Goal: Task Accomplishment & Management: Manage account settings

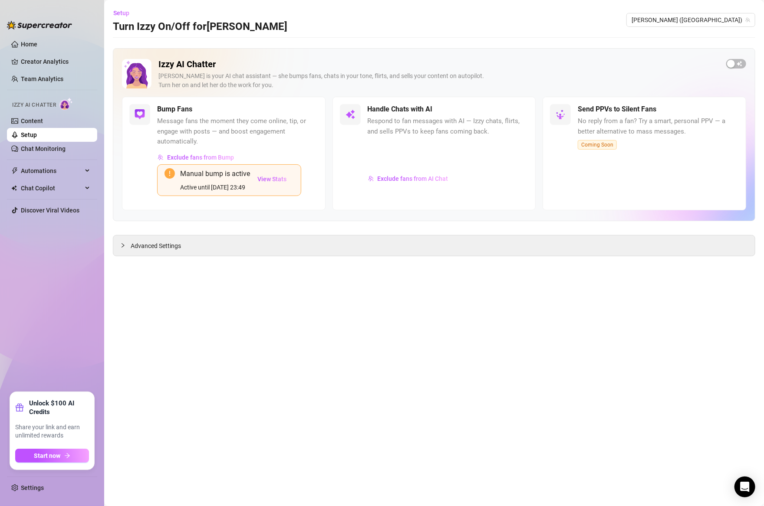
click at [36, 136] on link "Setup" at bounding box center [29, 134] width 16 height 7
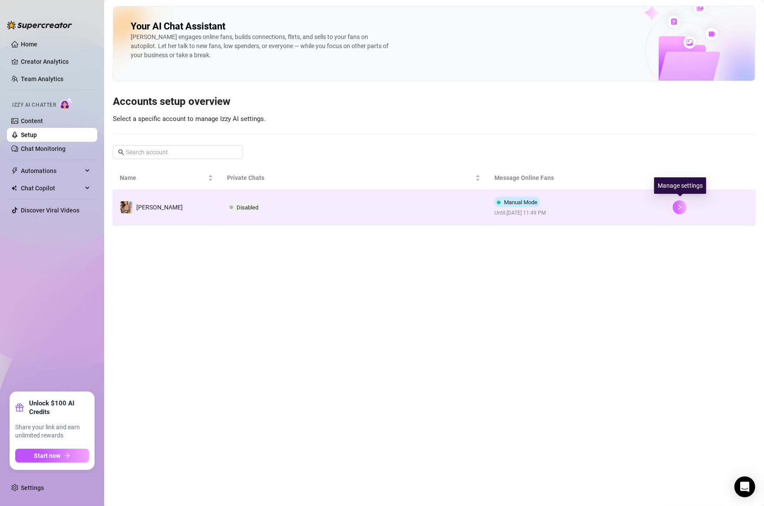
click at [679, 208] on icon "right" at bounding box center [679, 207] width 3 height 5
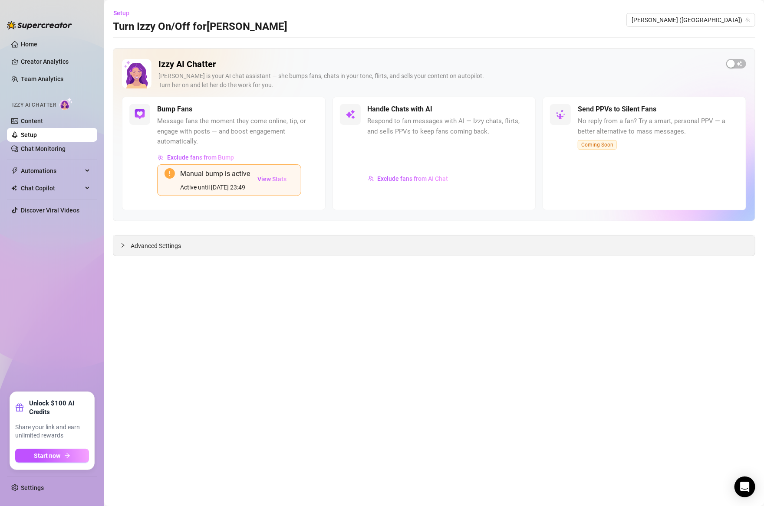
click at [150, 248] on span "Advanced Settings" at bounding box center [156, 246] width 50 height 10
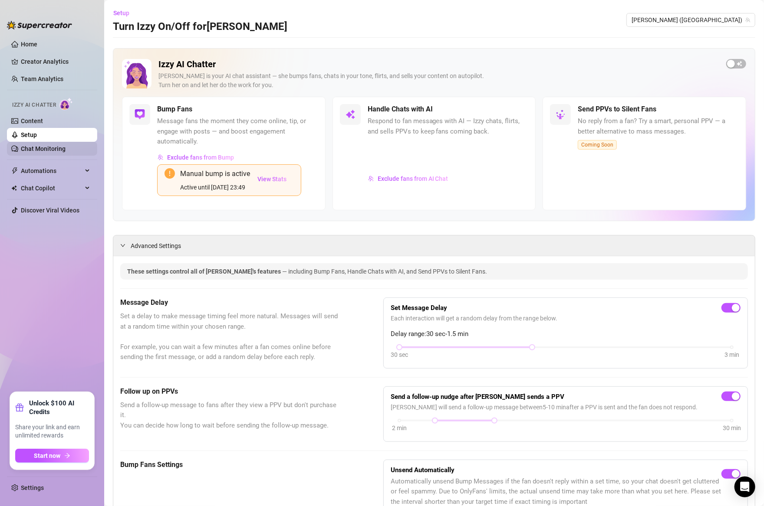
click at [33, 148] on link "Chat Monitoring" at bounding box center [43, 148] width 45 height 7
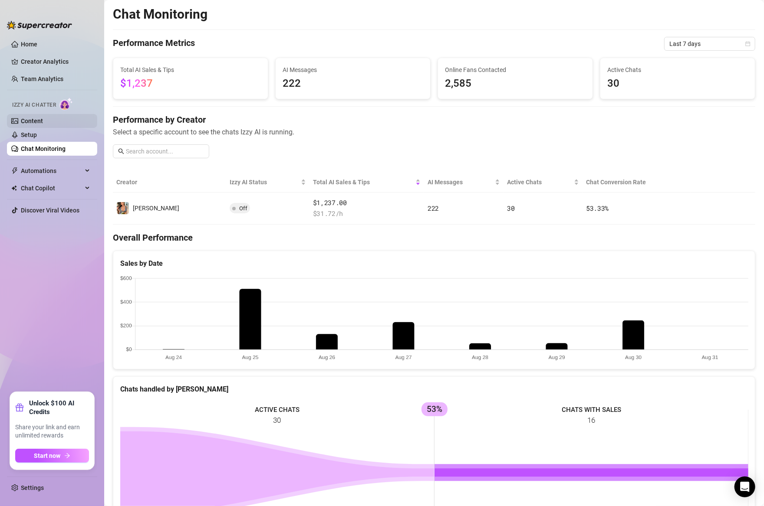
click at [32, 118] on link "Content" at bounding box center [32, 121] width 22 height 7
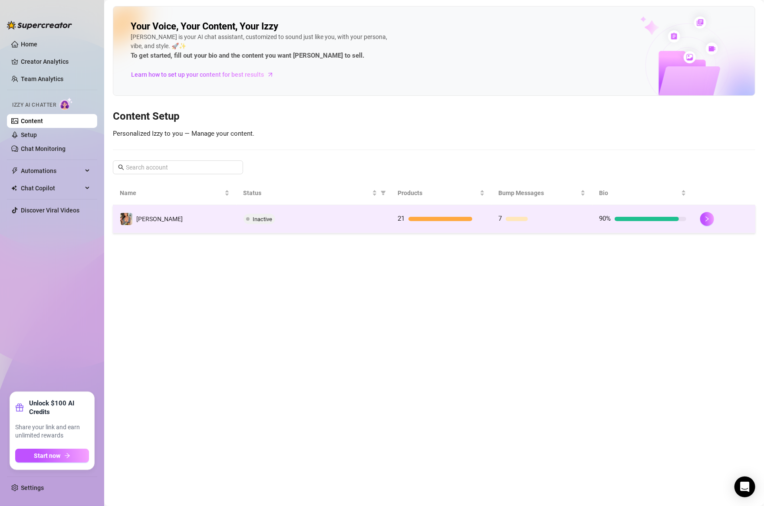
click at [548, 209] on td "7" at bounding box center [542, 219] width 101 height 28
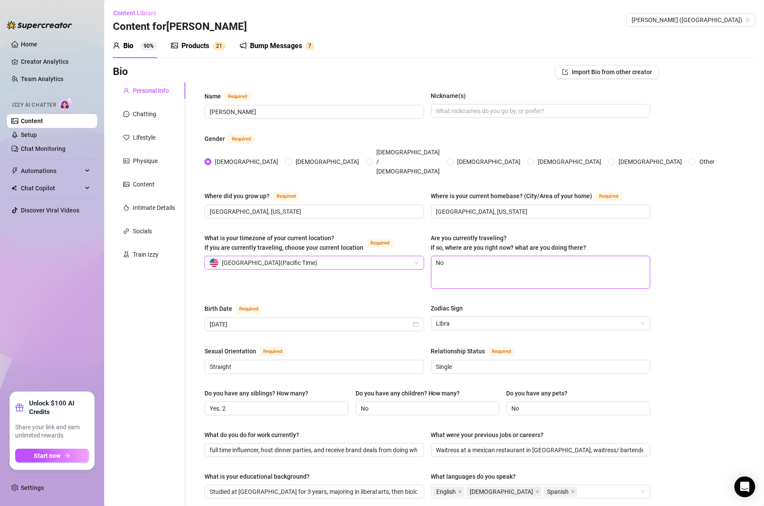
drag, startPoint x: 460, startPoint y: 251, endPoint x: 402, endPoint y: 243, distance: 58.7
click at [402, 243] on div "What is your timezone of your current location? If you are currently traveling,…" at bounding box center [427, 264] width 446 height 63
type textarea "Y"
type textarea "Ye"
type textarea "Yes"
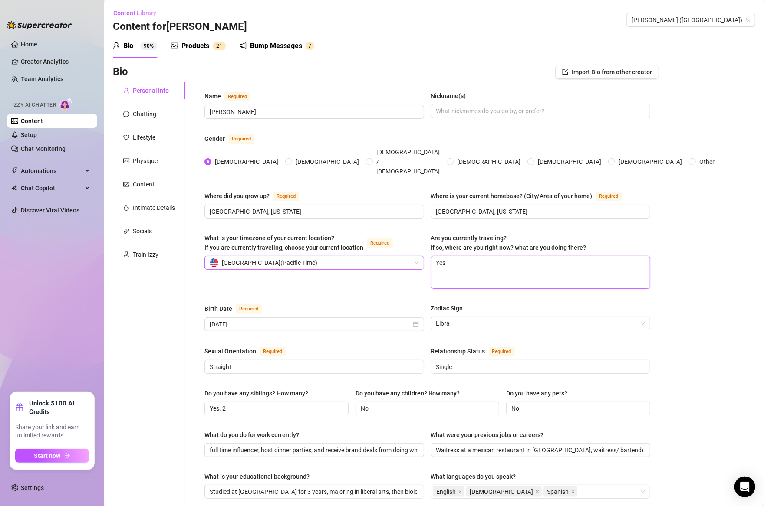
type textarea "Yes."
type textarea "Yes. I"
type textarea "Yes. In"
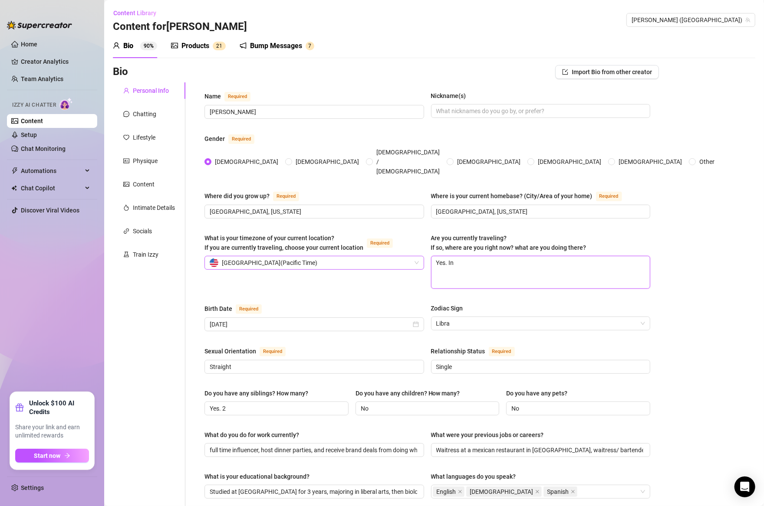
type textarea "Yes. In m"
type textarea "Yes. In my"
type textarea "Yes. In my h"
type textarea "Yes. In my ho"
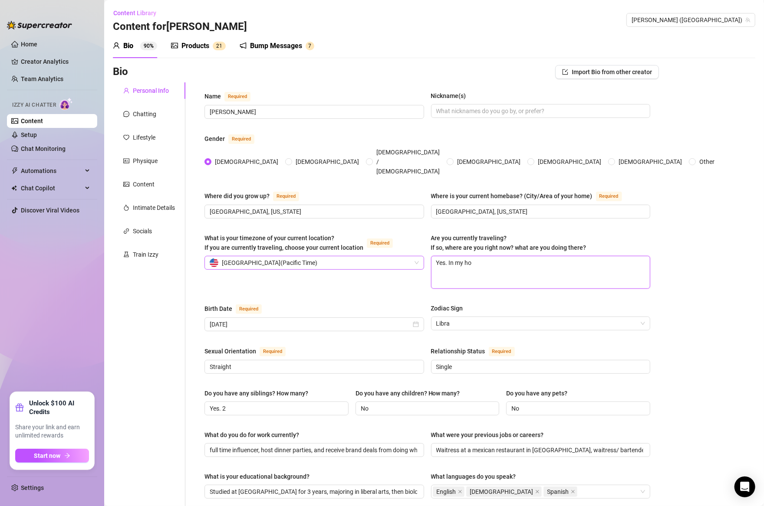
type textarea "Yes. In my hom"
type textarea "Yes. In my home"
type textarea "Yes. In my homet"
type textarea "Yes. In my hometo"
type textarea "Yes. In my hometow"
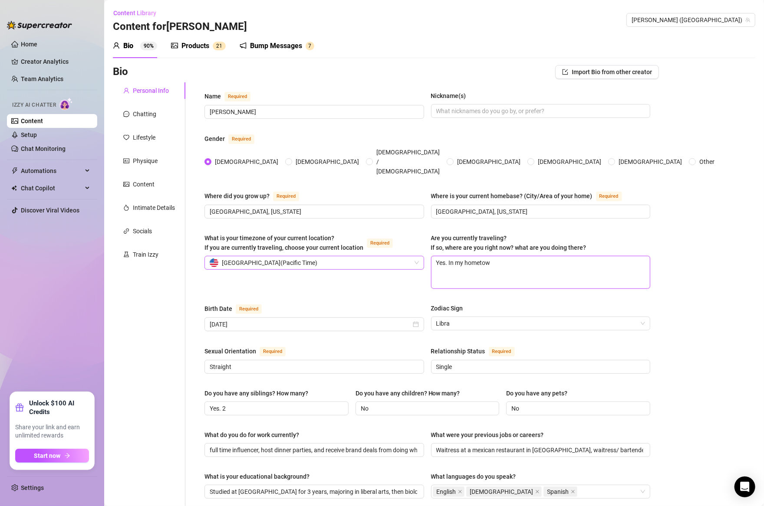
type textarea "Yes. In my hometown"
type textarea "Yes. In my hometown o"
type textarea "Yes. In my hometown of"
type textarea "Yes. In my hometown of B"
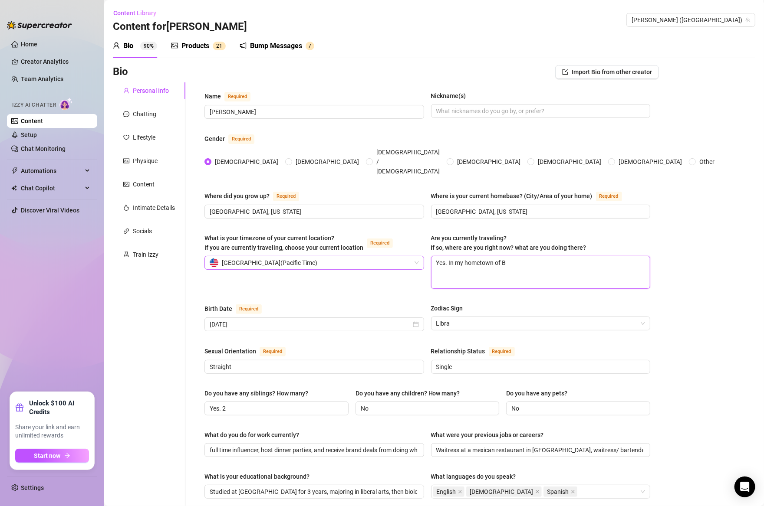
type textarea "Yes. In my hometown of Bu"
type textarea "Yes. In my hometown of [GEOGRAPHIC_DATA]"
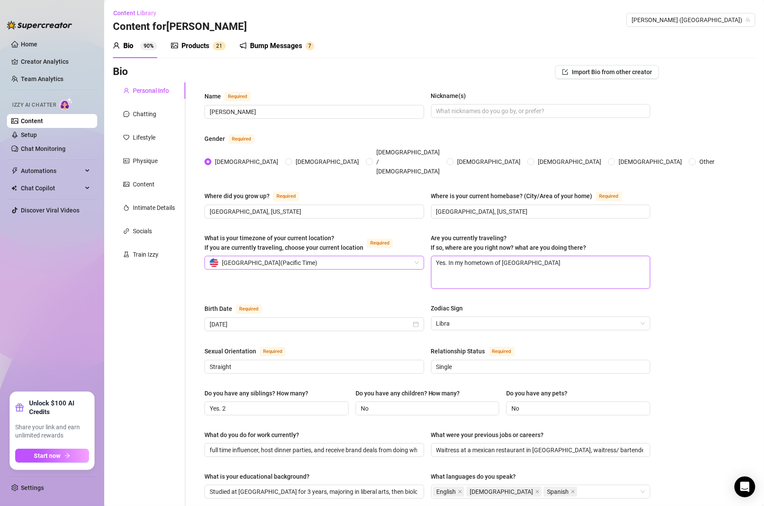
type textarea "Yes. In my hometown of [GEOGRAPHIC_DATA]"
type textarea "Yes. In my hometown of [GEOGRAPHIC_DATA] N"
type textarea "Yes. In my hometown of [GEOGRAPHIC_DATA] [GEOGRAPHIC_DATA]"
type textarea "Yes. In my hometown of [GEOGRAPHIC_DATA] N"
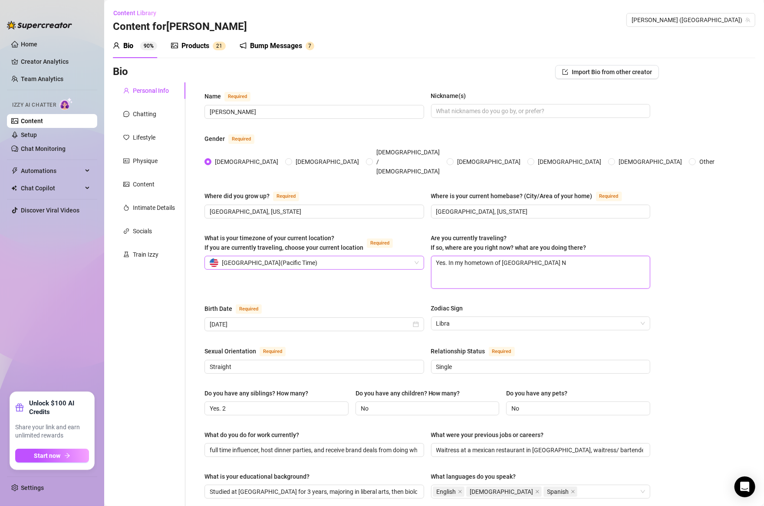
type textarea "Yes. In my hometown of [GEOGRAPHIC_DATA] Nr"
type textarea "Yes. In my hometown of [GEOGRAPHIC_DATA] N"
type textarea "Yes. In my hometown of [GEOGRAPHIC_DATA]"
type textarea "Yes. In my hometown of [GEOGRAPHIC_DATA] New"
type textarea "Yes. In my hometown of [GEOGRAPHIC_DATA]"
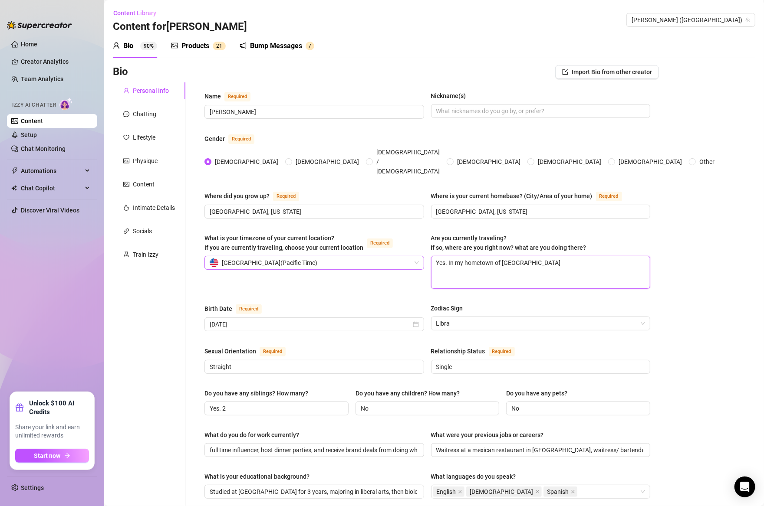
type textarea "Yes. In my hometown of [GEOGRAPHIC_DATA] N"
type textarea "Yes. In my hometown of [GEOGRAPHIC_DATA]"
type textarea "Yes. In my hometown of [GEOGRAPHIC_DATA],"
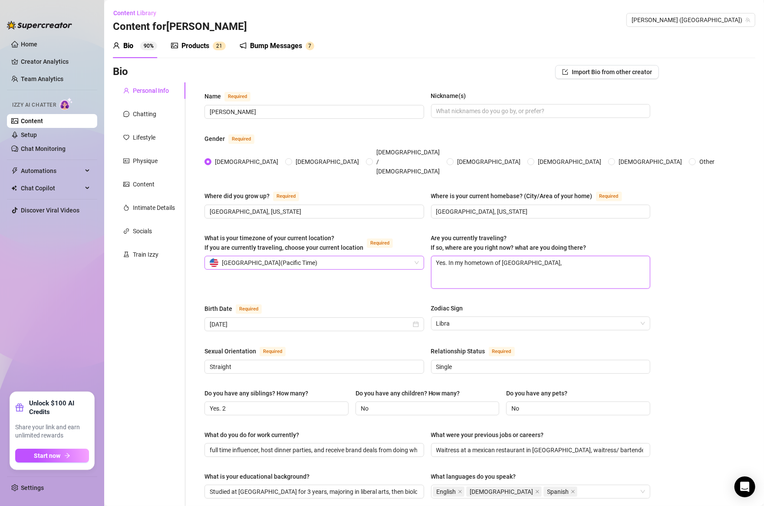
type textarea "Yes. In my hometown of [GEOGRAPHIC_DATA], N"
type textarea "Yes. In my hometown of [GEOGRAPHIC_DATA], [GEOGRAPHIC_DATA]"
type textarea "Yes. In my hometown of [GEOGRAPHIC_DATA], New"
type textarea "Yes. In my hometown of [GEOGRAPHIC_DATA], [GEOGRAPHIC_DATA]"
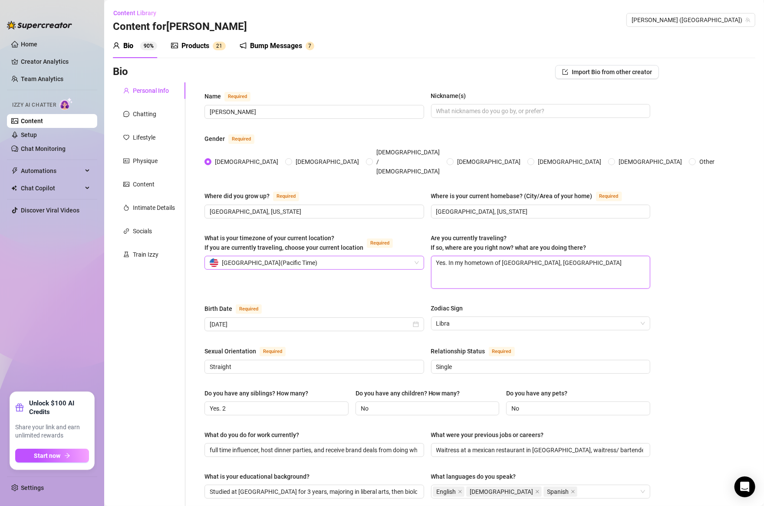
type textarea "Yes. In my hometown of [GEOGRAPHIC_DATA], [GEOGRAPHIC_DATA]"
type textarea "Yes. In my hometown of [GEOGRAPHIC_DATA], [US_STATE]"
type textarea "Yes. In my hometown of [GEOGRAPHIC_DATA], [US_STATE] j"
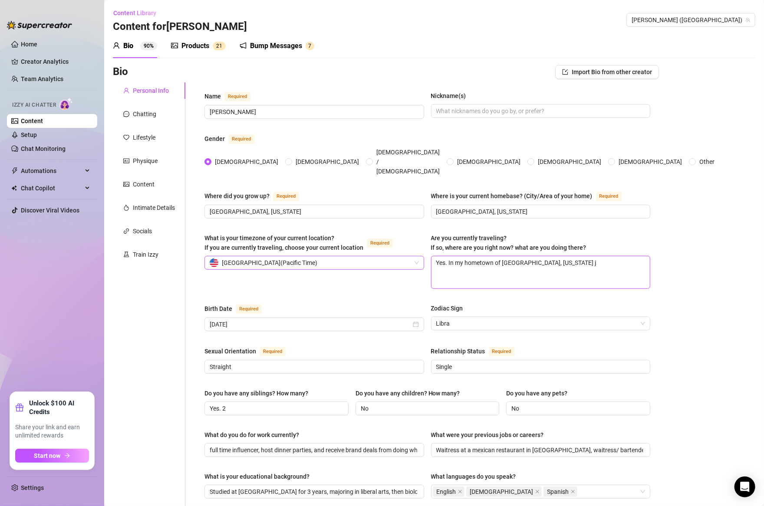
type textarea "Yes. In my hometown of [GEOGRAPHIC_DATA], [US_STATE] ju"
type textarea "Yes. In my hometown of [GEOGRAPHIC_DATA], [US_STATE] jud"
type textarea "Yes. In my hometown of [GEOGRAPHIC_DATA], [US_STATE] judgi"
type textarea "Yes. In my hometown of [GEOGRAPHIC_DATA], [US_STATE] judging"
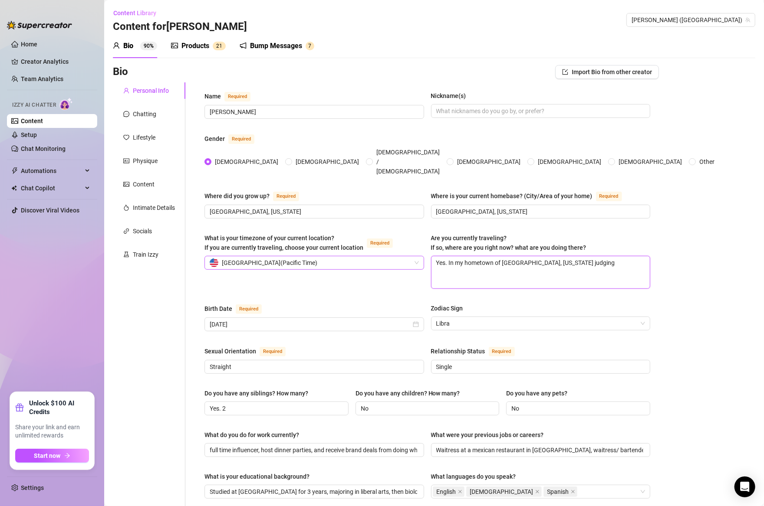
type textarea "Yes. In my hometown of [GEOGRAPHIC_DATA], [US_STATE] judging a"
type textarea "Yes. In my hometown of [GEOGRAPHIC_DATA], [US_STATE] judging a fo"
type textarea "Yes. In my hometown of [GEOGRAPHIC_DATA], [US_STATE] judging a foo"
type textarea "Yes. In my hometown of [GEOGRAPHIC_DATA], [US_STATE] judging a food"
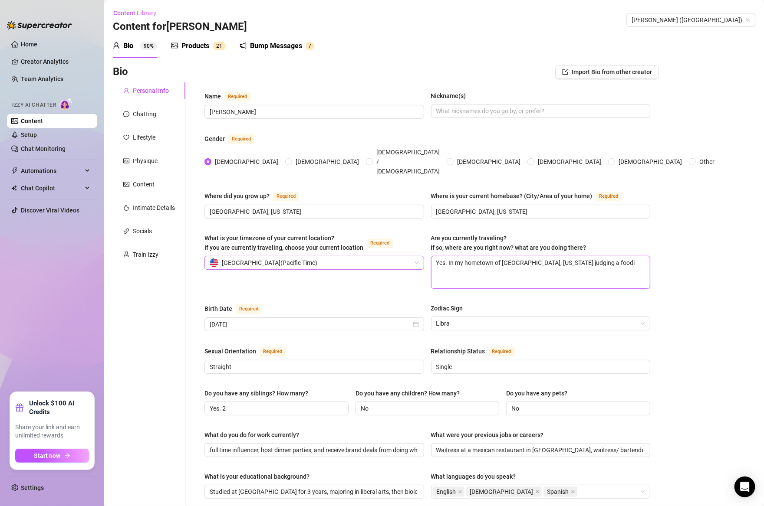
type textarea "Yes. In my hometown of [GEOGRAPHIC_DATA], [US_STATE] judging a foodie"
type textarea "Yes. In my hometown of [GEOGRAPHIC_DATA], [US_STATE] judging a foodie c"
type textarea "Yes. In my hometown of [GEOGRAPHIC_DATA], [US_STATE] judging a foodie co"
type textarea "Yes. In my hometown of [GEOGRAPHIC_DATA], [US_STATE] judging a foodie con"
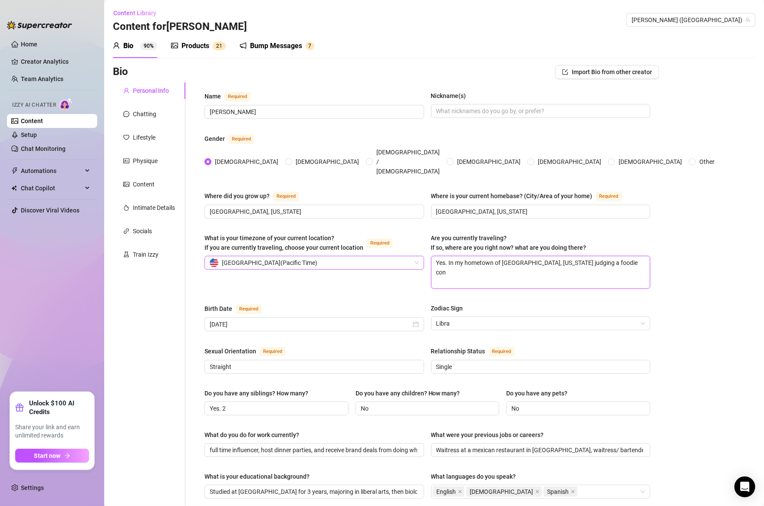
type textarea "Yes. In my hometown of [GEOGRAPHIC_DATA], [US_STATE] judging a foodie cont"
type textarea "Yes. In my hometown of [GEOGRAPHIC_DATA], [US_STATE] judging a foodie [PERSON_N…"
type textarea "Yes. In my hometown of [GEOGRAPHIC_DATA], [US_STATE] judging a foodie conten"
type textarea "Yes. In my hometown of [GEOGRAPHIC_DATA], [US_STATE] judging a foodie [PERSON_N…"
type textarea "Yes. In my hometown of [GEOGRAPHIC_DATA], [US_STATE] judging a foodie contes"
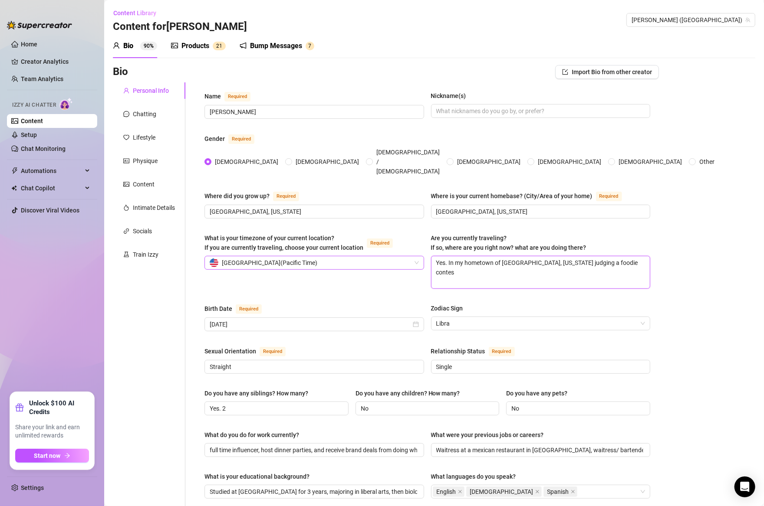
type textarea "Yes. In my hometown of [GEOGRAPHIC_DATA], [US_STATE] judging a foodie contest"
type textarea "Yes. In my hometown of [GEOGRAPHIC_DATA], [US_STATE] judging a foodie contest t"
type textarea "Yes. In my hometown of [GEOGRAPHIC_DATA], [US_STATE] judging a foodie contest th"
type textarea "Yes. In my hometown of [GEOGRAPHIC_DATA], [US_STATE] judging a foodie contest t…"
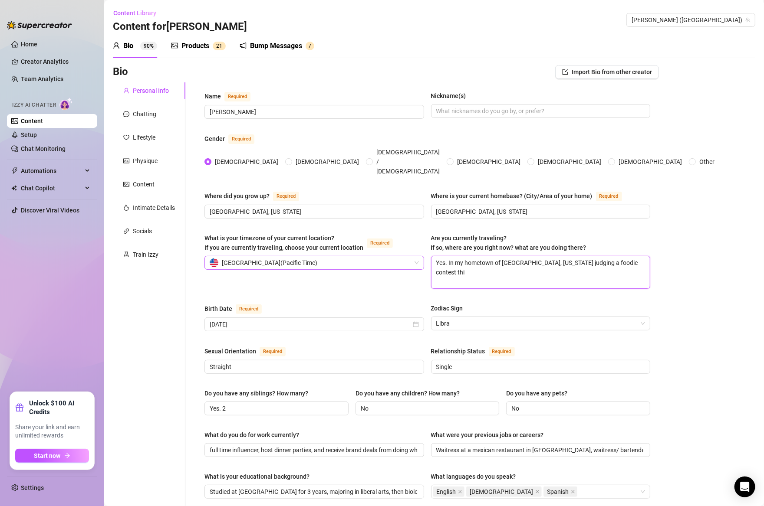
type textarea "Yes. In my hometown of [GEOGRAPHIC_DATA], [US_STATE] judging a foodie contest t…"
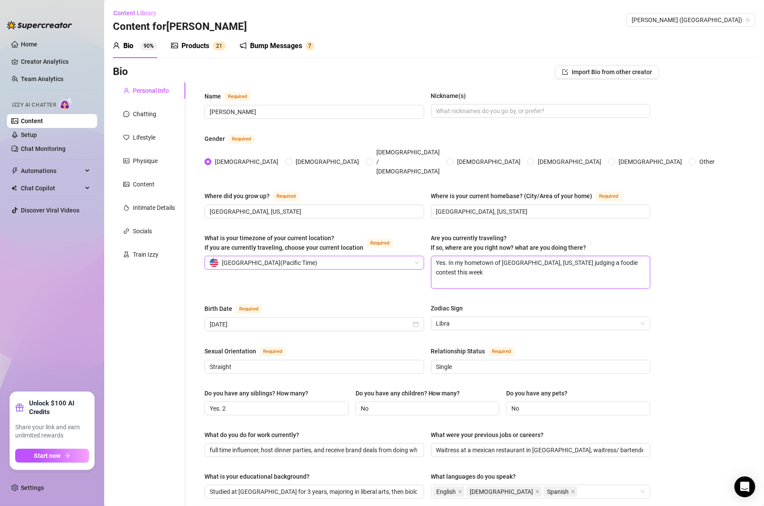
type textarea "Yes. In my hometown of [GEOGRAPHIC_DATA], [US_STATE] judging a foodie contest t…"
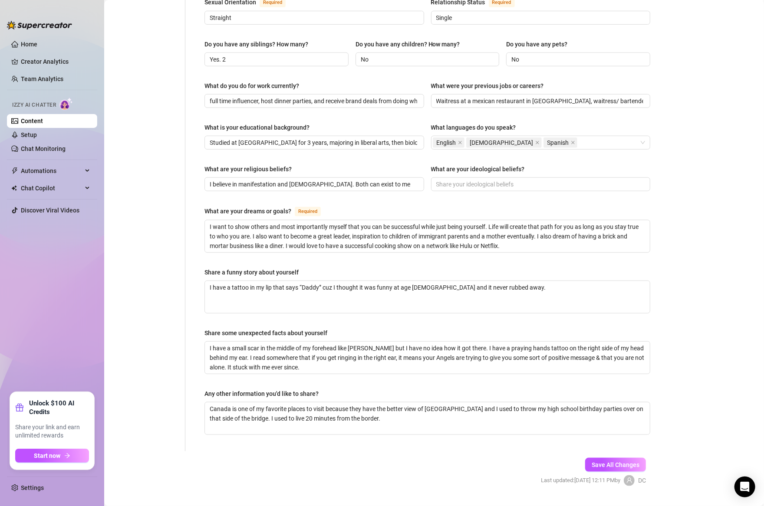
type textarea "Yes. In my hometown of [GEOGRAPHIC_DATA], [US_STATE] judging a foodie contest t…"
click at [607, 452] on div "Save All Changes Last updated: [DATE] 12:11 PM by DC" at bounding box center [593, 472] width 131 height 41
click at [614, 462] on span "Save All Changes" at bounding box center [615, 465] width 48 height 7
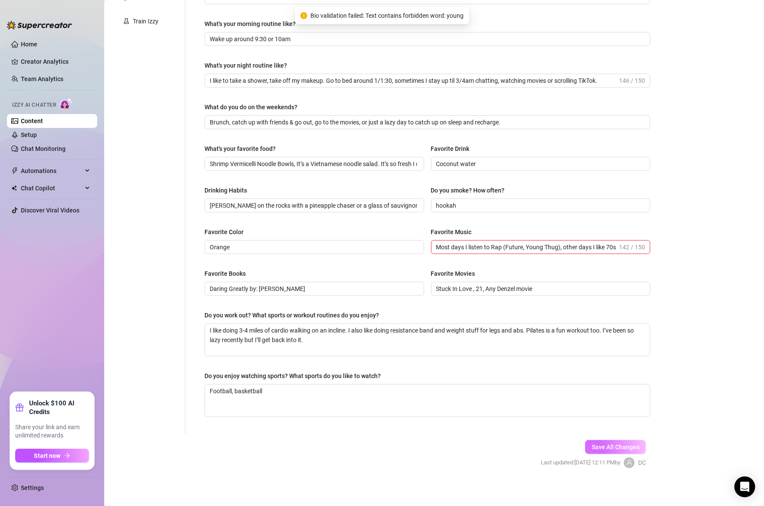
scroll to position [236, 0]
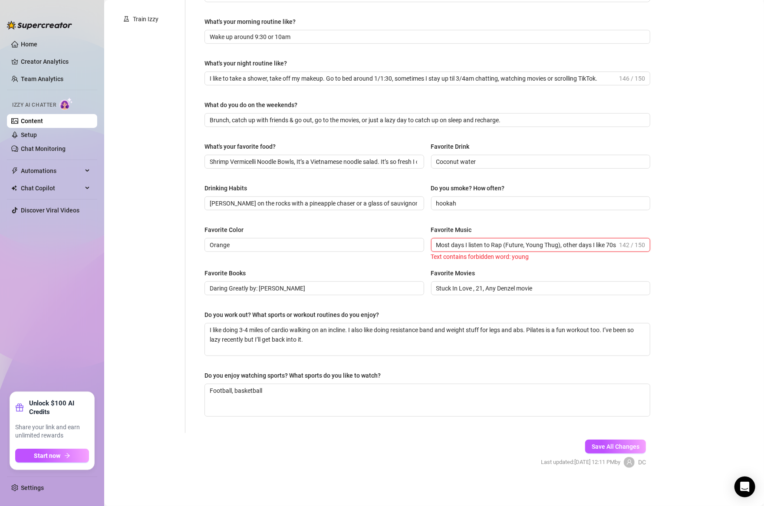
click at [532, 244] on input "Most days I listen to Rap (Future, Young Thug), other days I like 70s Disco mus…" at bounding box center [526, 245] width 181 height 10
type input "Most days I listen to Rap (Future, [PERSON_NAME]), other days I like 70s Disco …"
click at [616, 446] on span "Save All Changes" at bounding box center [615, 446] width 48 height 7
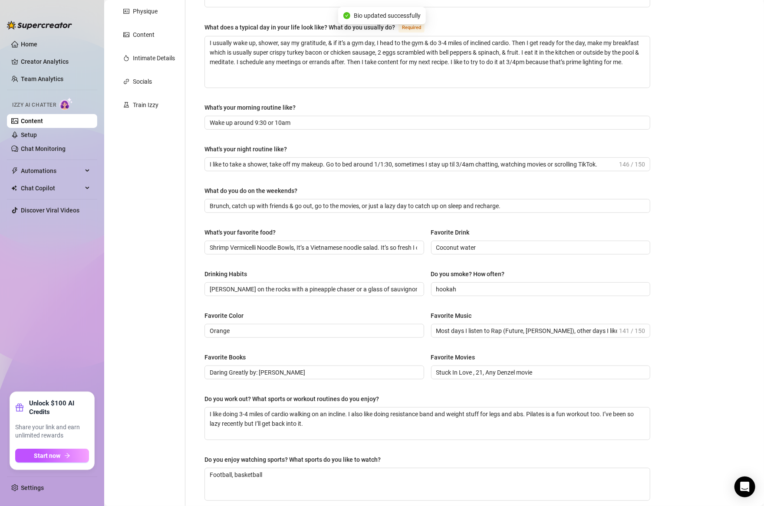
scroll to position [0, 0]
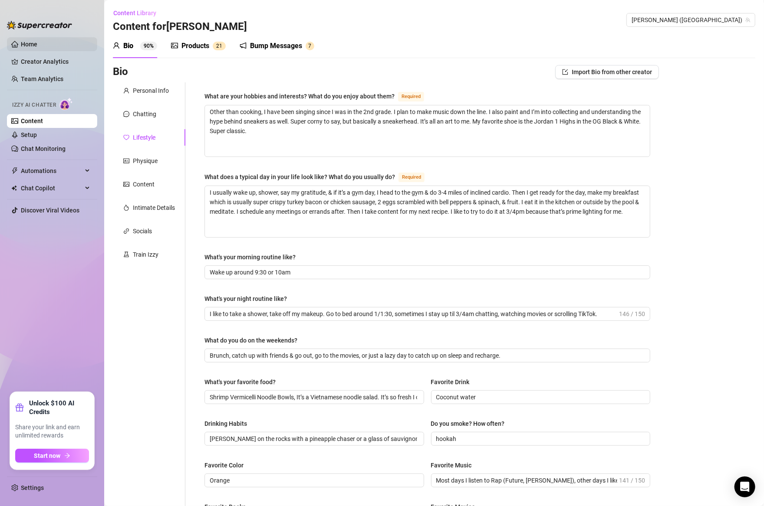
click at [33, 42] on link "Home" at bounding box center [29, 44] width 16 height 7
